Goal: Information Seeking & Learning: Learn about a topic

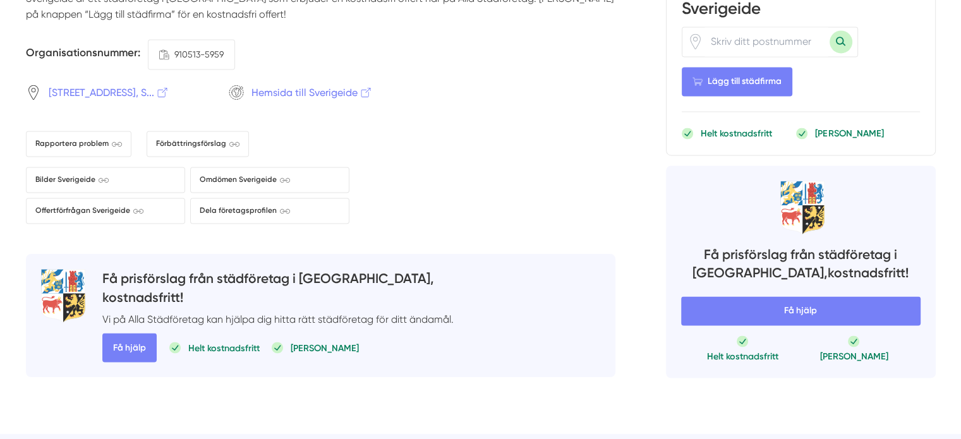
scroll to position [1960, 0]
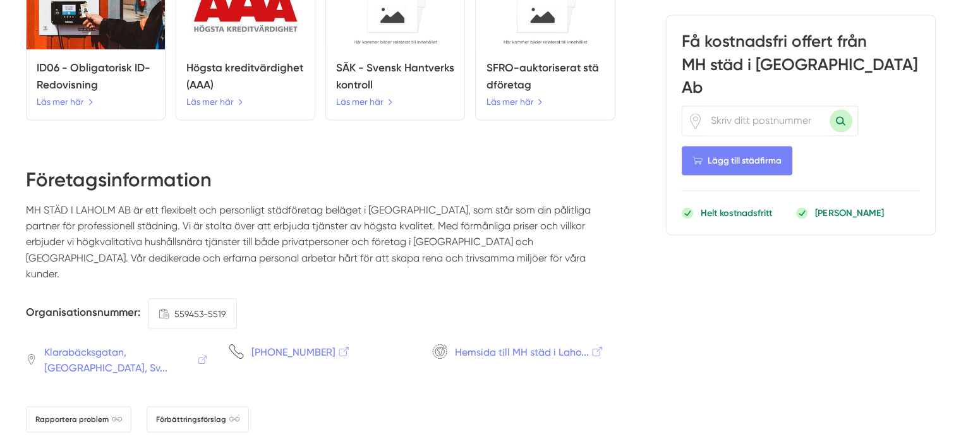
scroll to position [2402, 0]
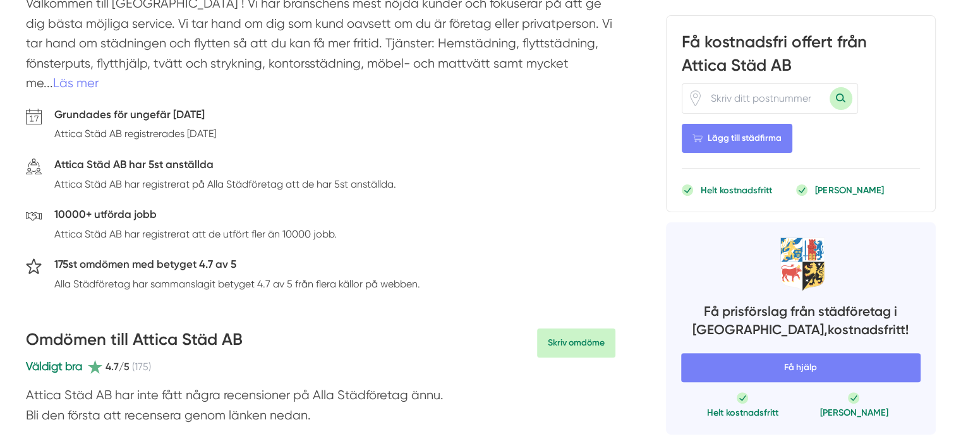
scroll to position [253, 0]
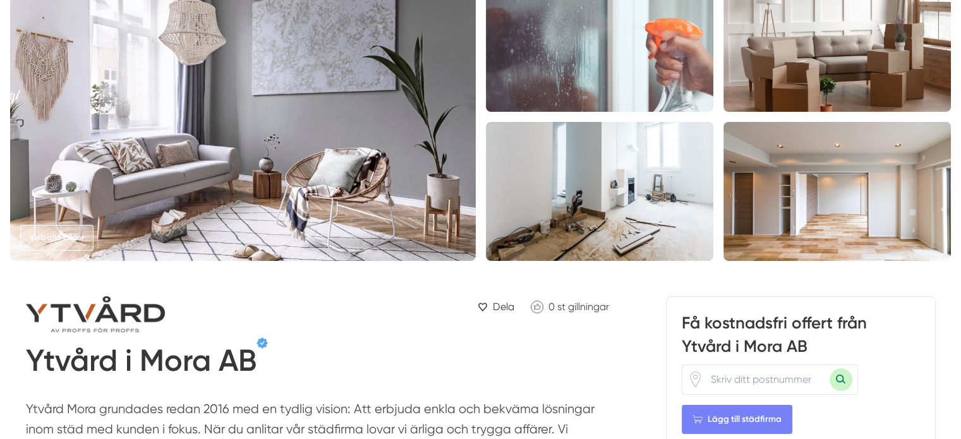
scroll to position [316, 0]
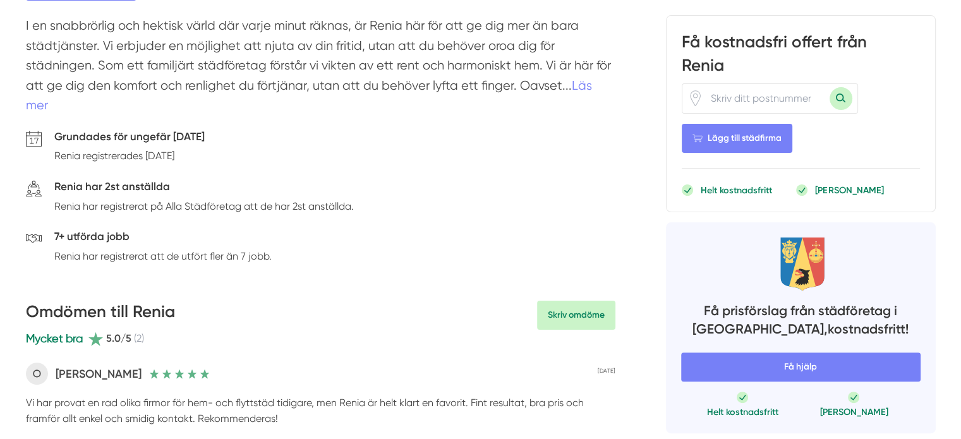
scroll to position [316, 0]
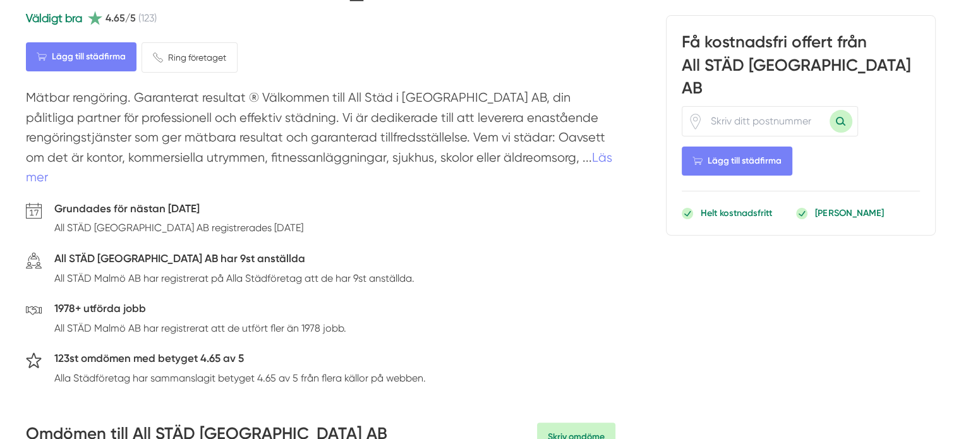
scroll to position [316, 0]
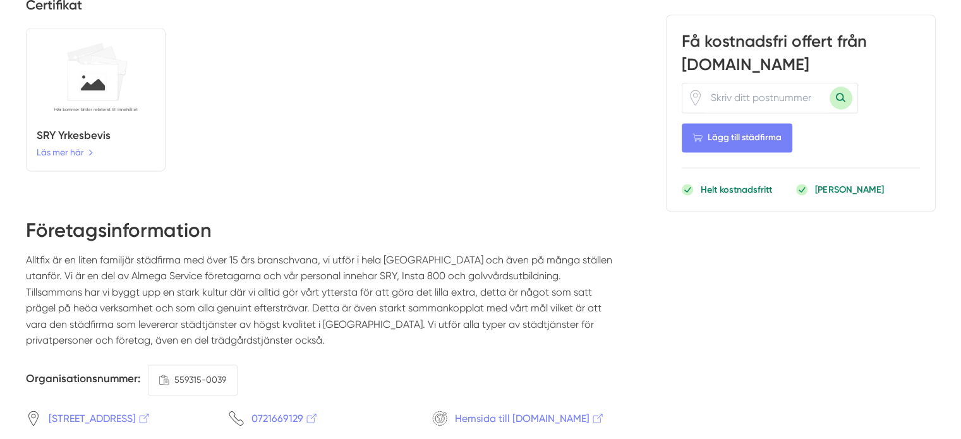
scroll to position [1770, 0]
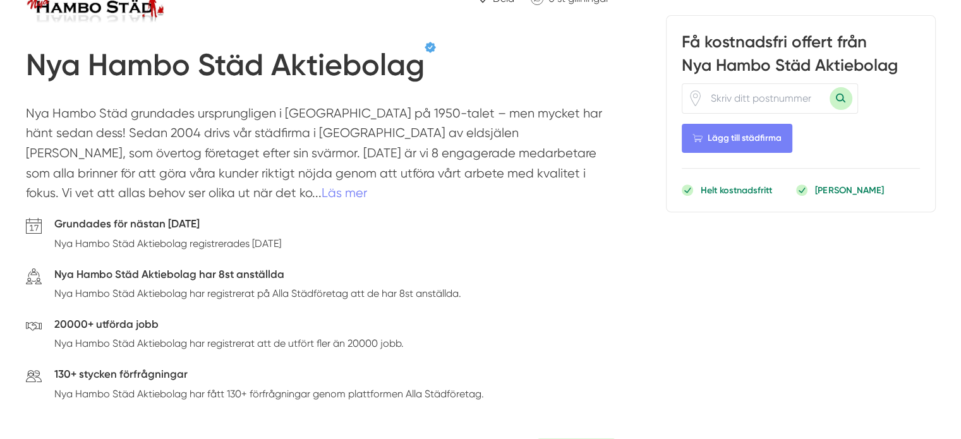
scroll to position [506, 0]
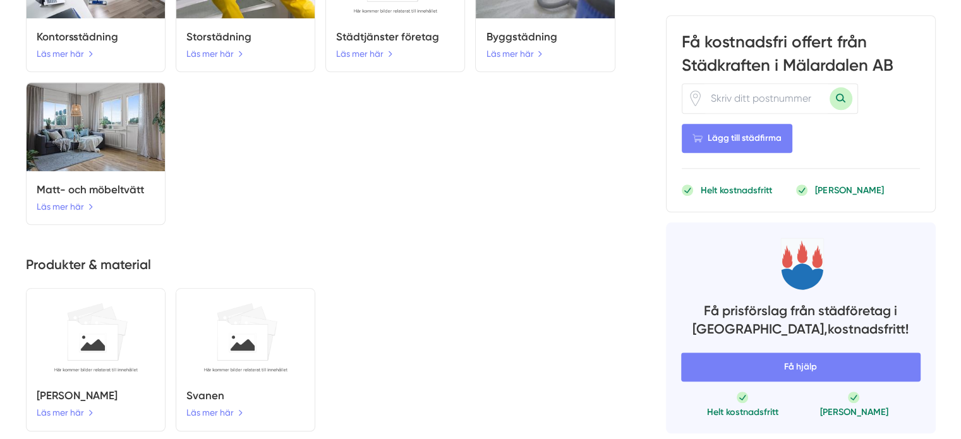
scroll to position [1327, 0]
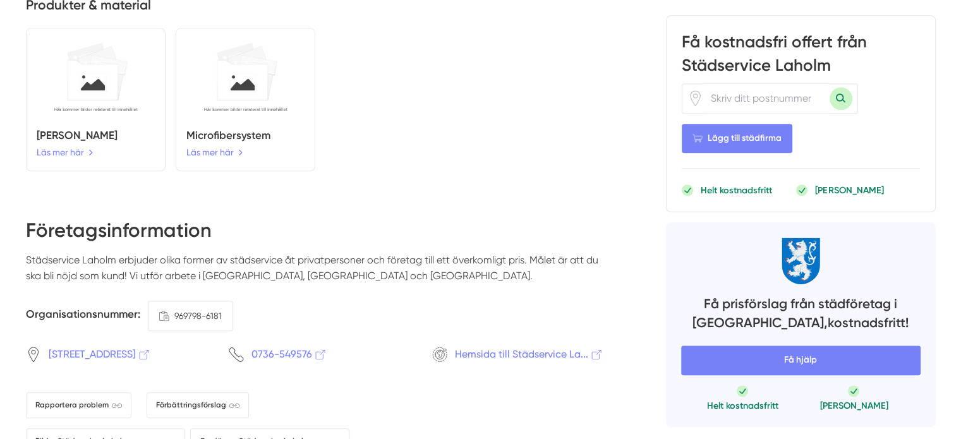
scroll to position [1391, 0]
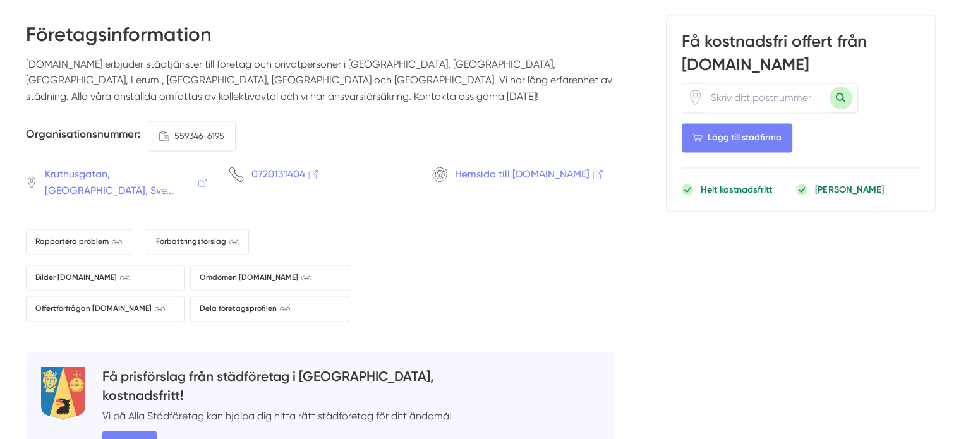
scroll to position [1707, 0]
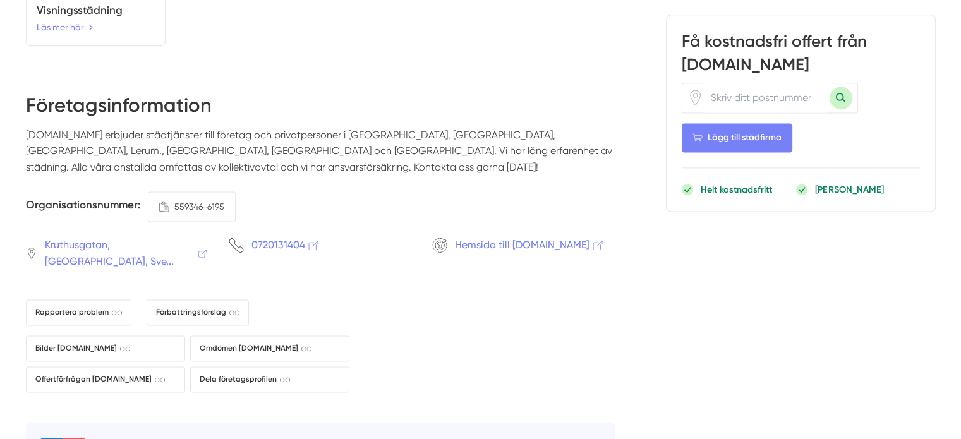
click at [418, 127] on p "Städtjänsten.se erbjuder städtjänster till företag och privatpersoner i Götebor…" at bounding box center [321, 156] width 590 height 58
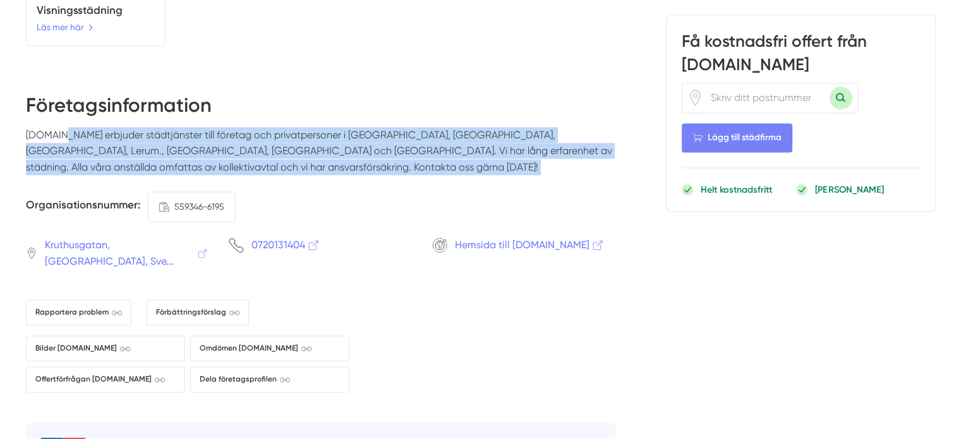
click at [418, 127] on p "Städtjänsten.se erbjuder städtjänster till företag och privatpersoner i Götebor…" at bounding box center [321, 156] width 590 height 58
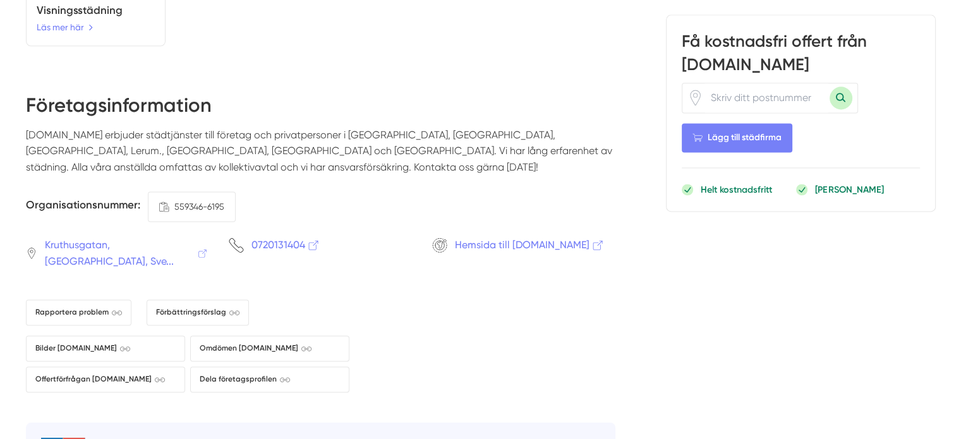
click at [437, 92] on h2 "Företagsinformation" at bounding box center [321, 109] width 590 height 35
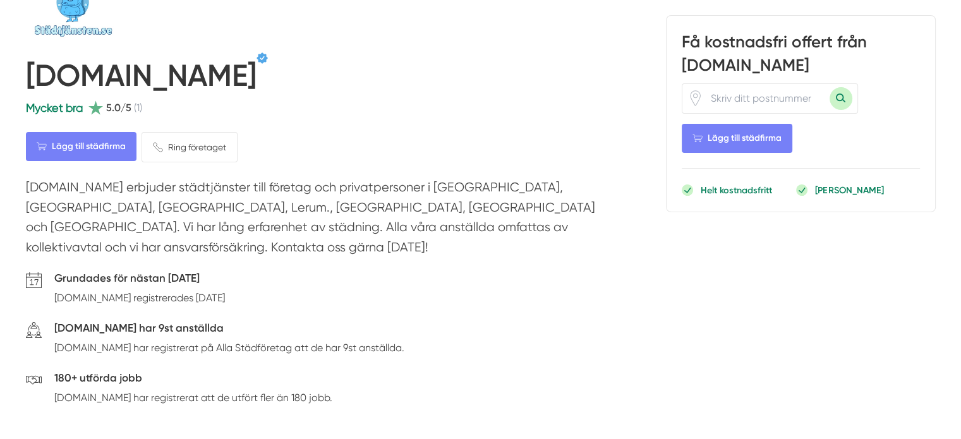
scroll to position [0, 0]
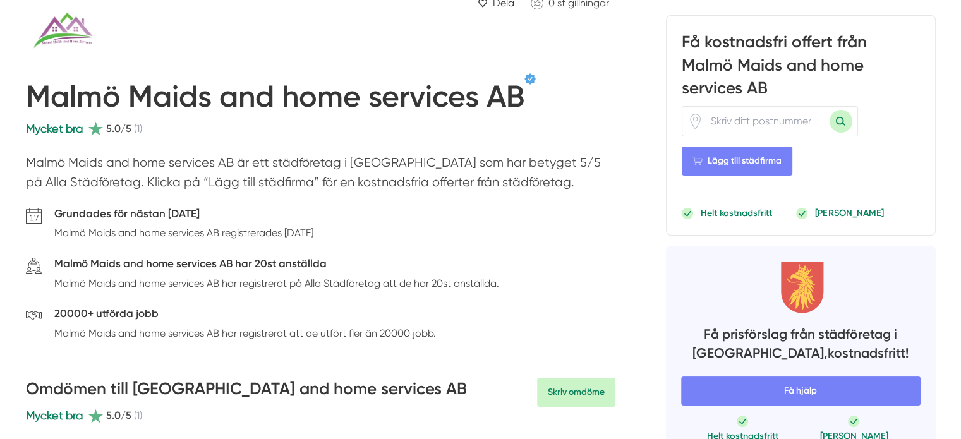
scroll to position [190, 0]
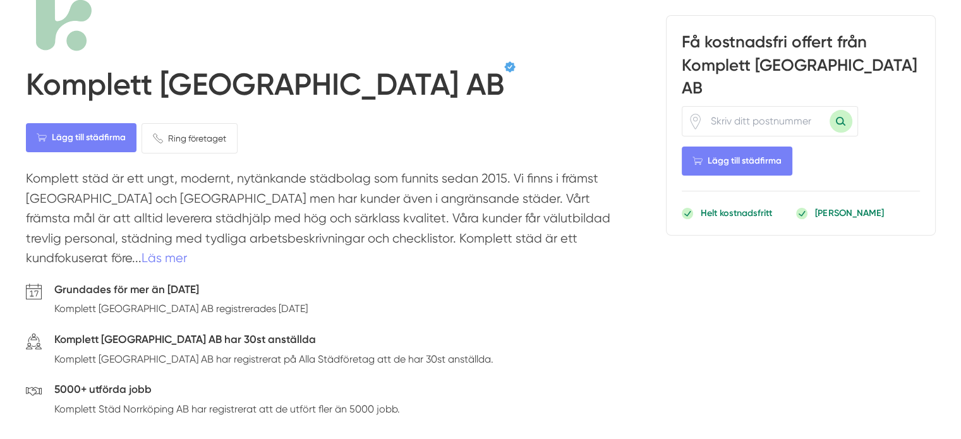
scroll to position [190, 0]
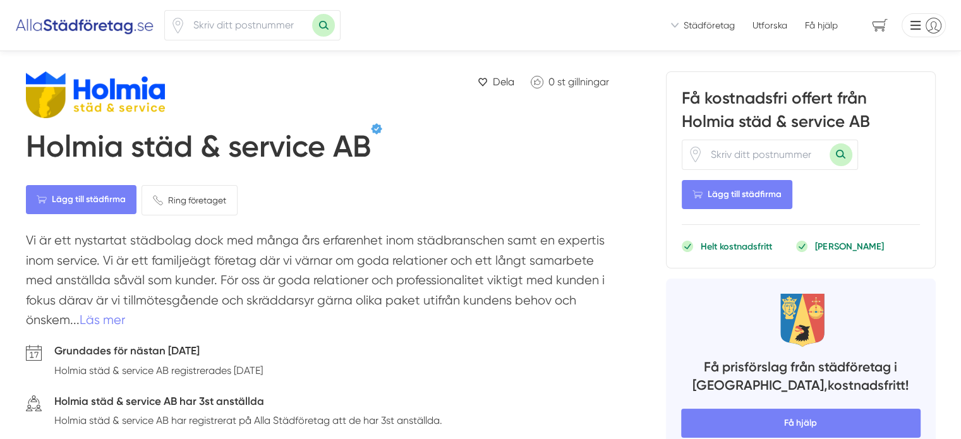
scroll to position [126, 0]
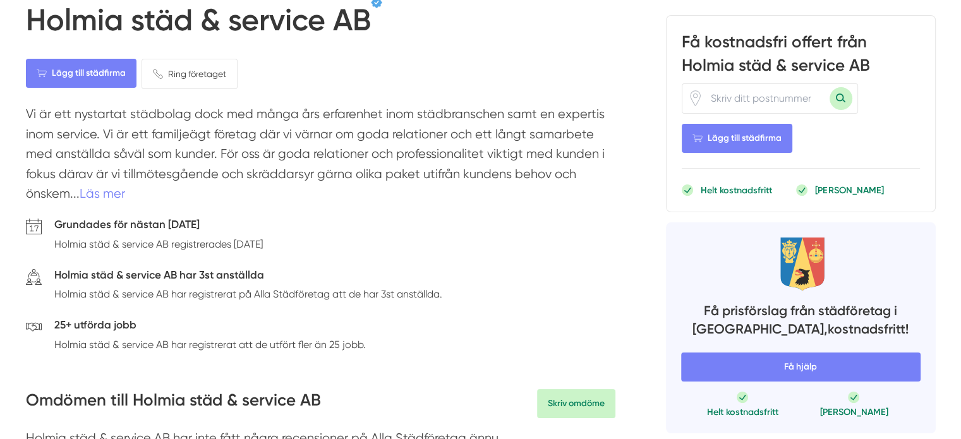
click at [254, 243] on p "Holmia städ & service AB registrerades 2022-10-01." at bounding box center [158, 244] width 209 height 16
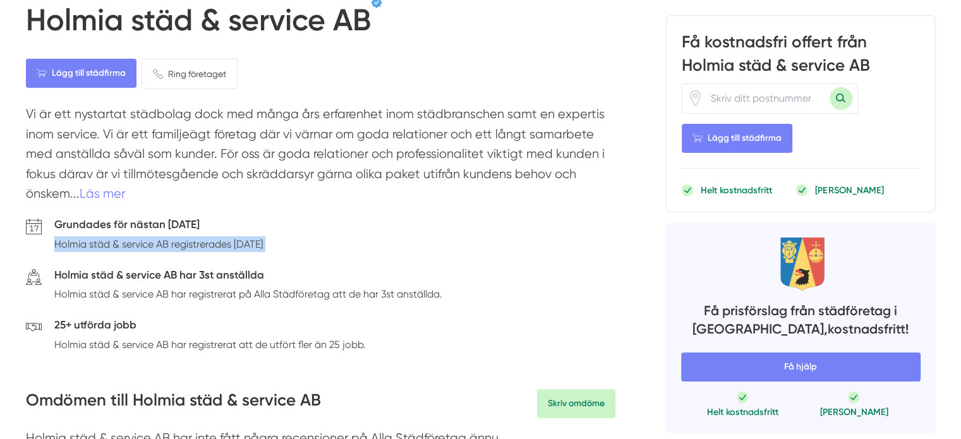
click at [254, 243] on p "Holmia städ & service AB registrerades 2022-10-01." at bounding box center [158, 244] width 209 height 16
click at [312, 250] on div "Grundades för nästan 3 år sedan Holmia städ & service AB registrerades 2022-10-…" at bounding box center [321, 237] width 590 height 42
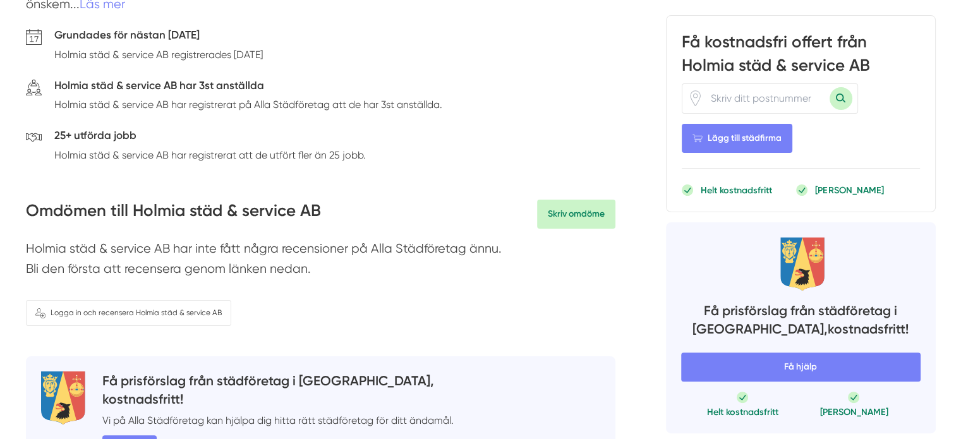
scroll to position [0, 0]
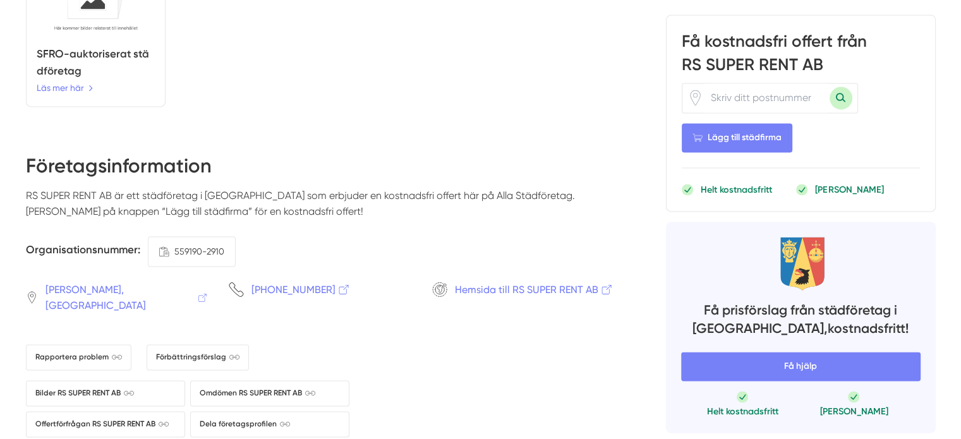
scroll to position [1896, 0]
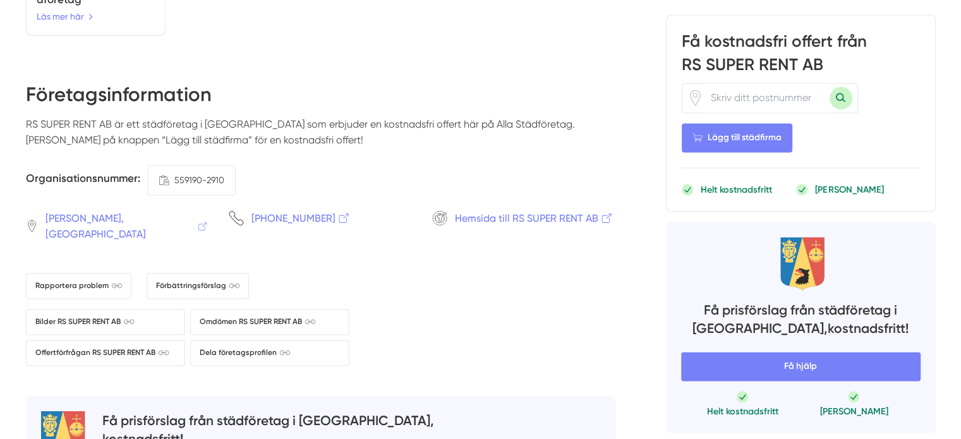
click at [405, 216] on div "Företagsinformation RS SUPER RENT AB är ett städföretag i Stockholm som erbjude…" at bounding box center [321, 223] width 590 height 285
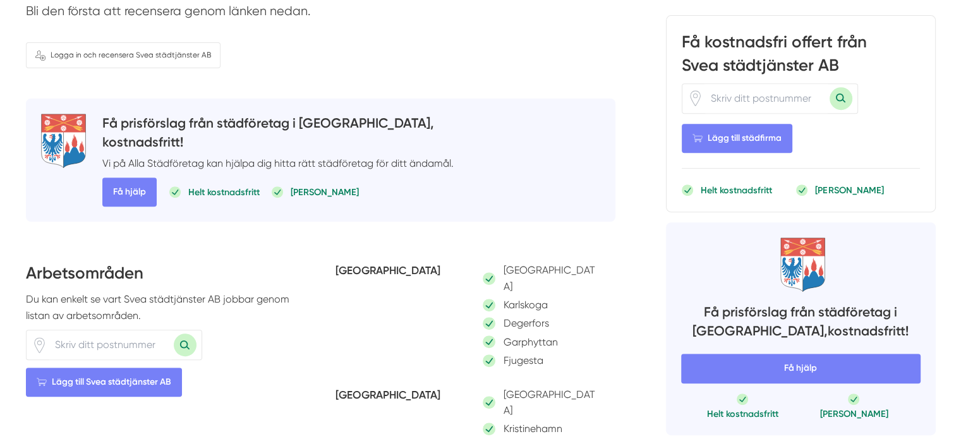
scroll to position [695, 0]
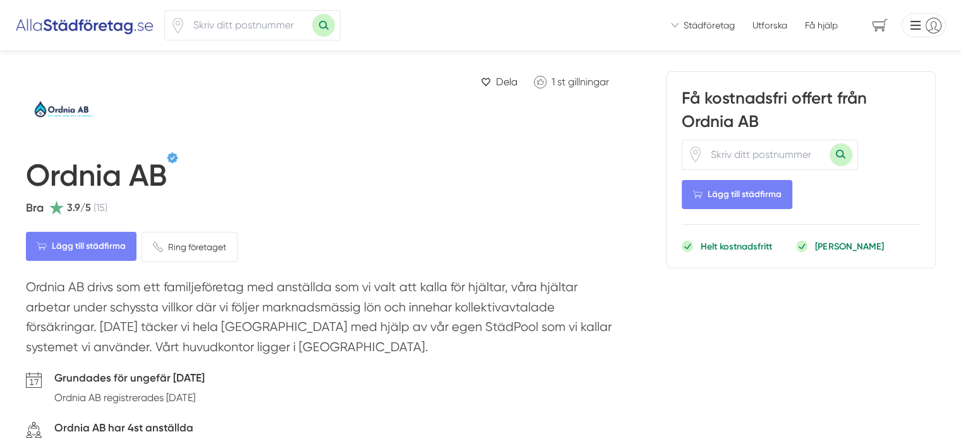
click at [80, 171] on h1 "Ordnia AB" at bounding box center [96, 178] width 141 height 42
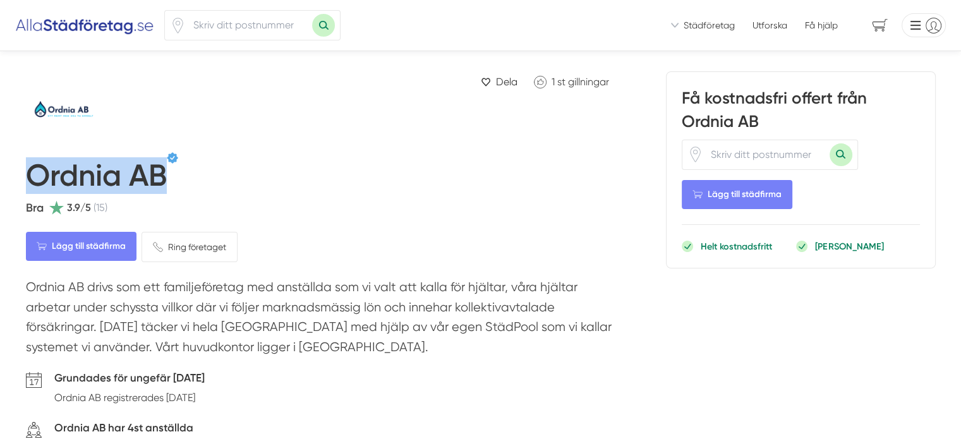
click at [80, 171] on h1 "Ordnia AB" at bounding box center [96, 178] width 141 height 42
